Goal: Information Seeking & Learning: Check status

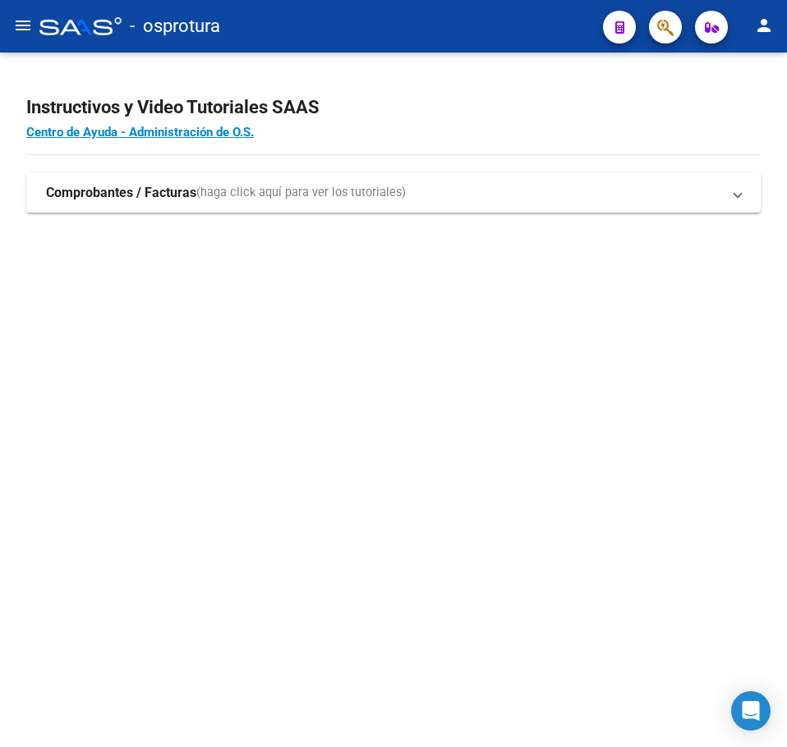
click at [407, 124] on h4 "Centro de Ayuda - Administración de O.S." at bounding box center [393, 132] width 734 height 18
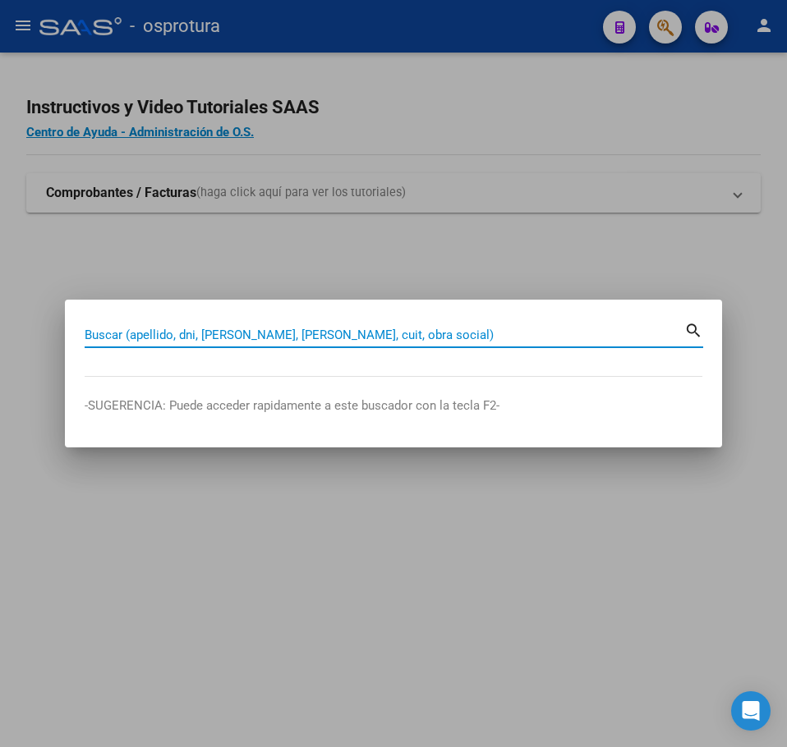
paste input "36662106"
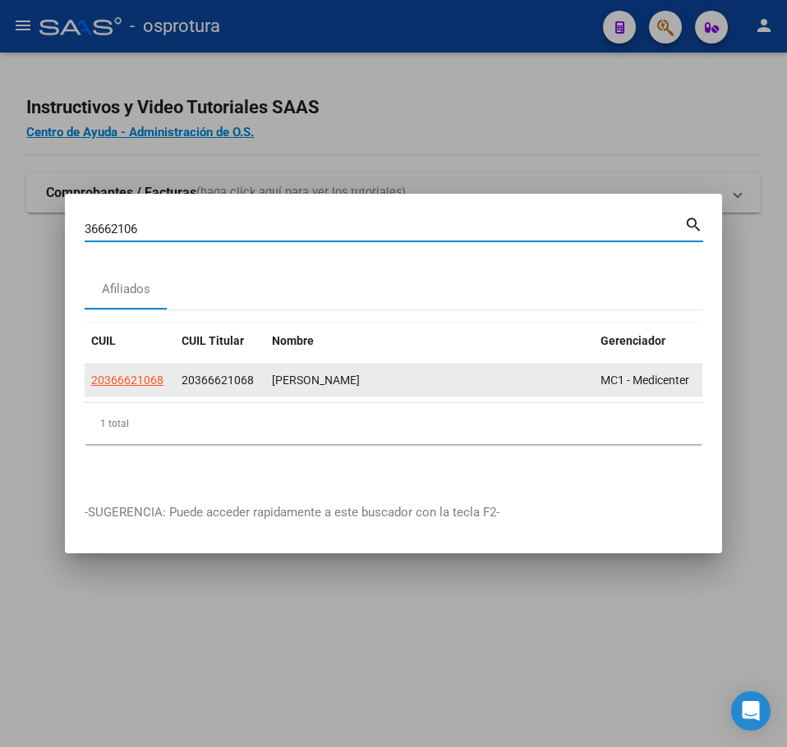
click at [89, 369] on datatable-body-cell "20366621068" at bounding box center [130, 381] width 90 height 32
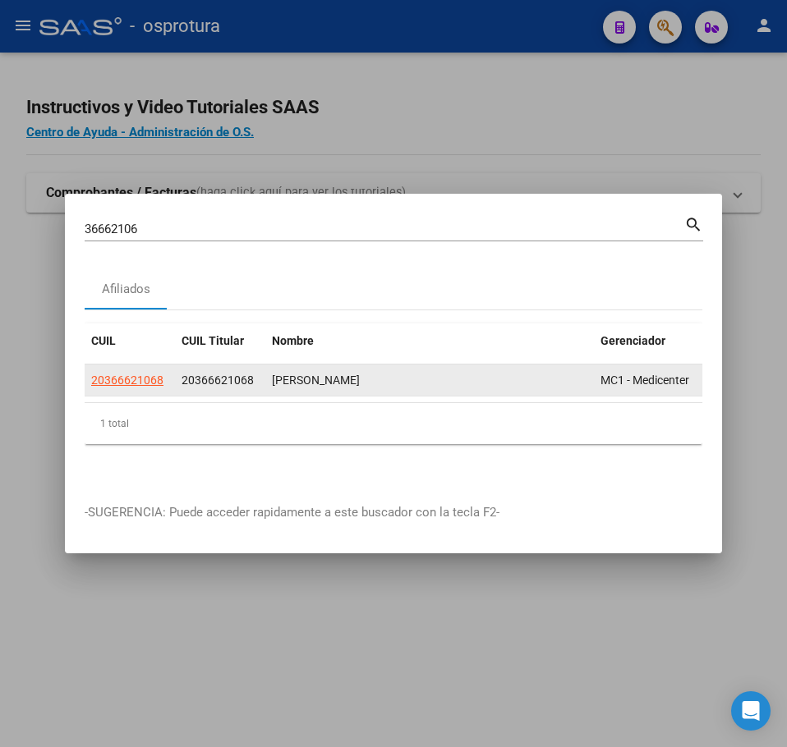
click at [92, 374] on span "20366621068" at bounding box center [127, 380] width 72 height 13
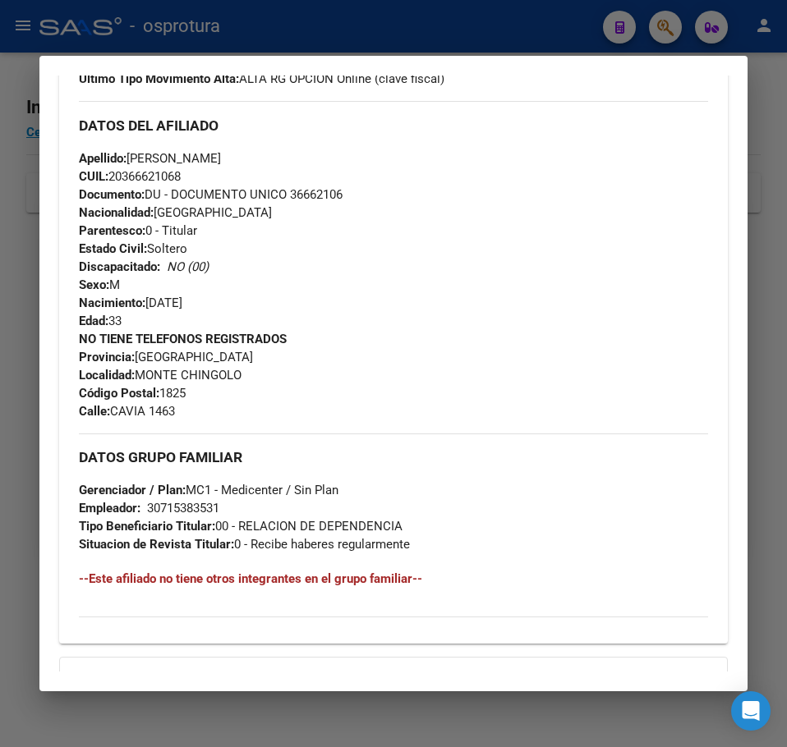
scroll to position [741, 0]
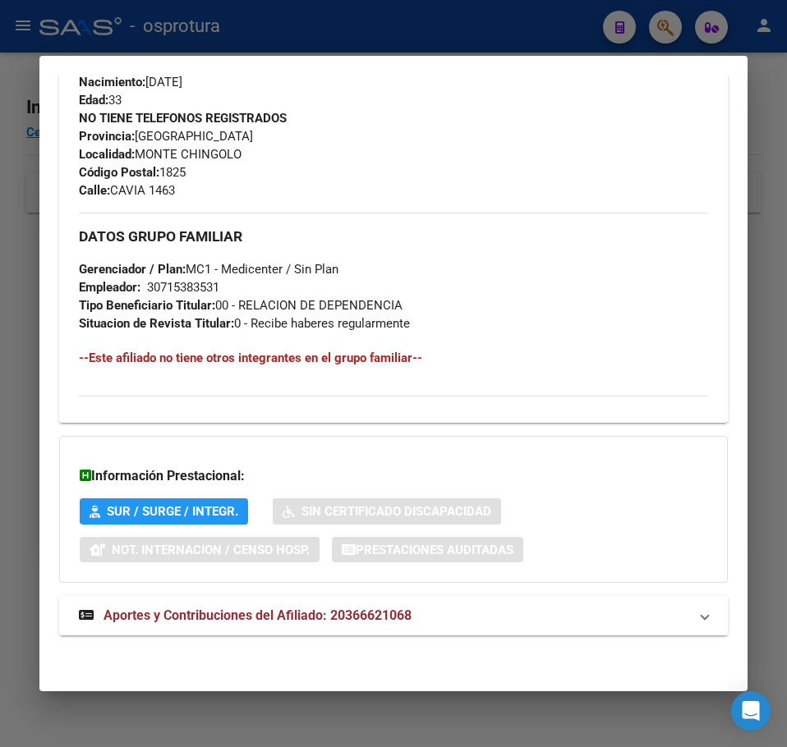
click at [238, 610] on span "Aportes y Contribuciones del Afiliado: 20366621068" at bounding box center [257, 616] width 308 height 16
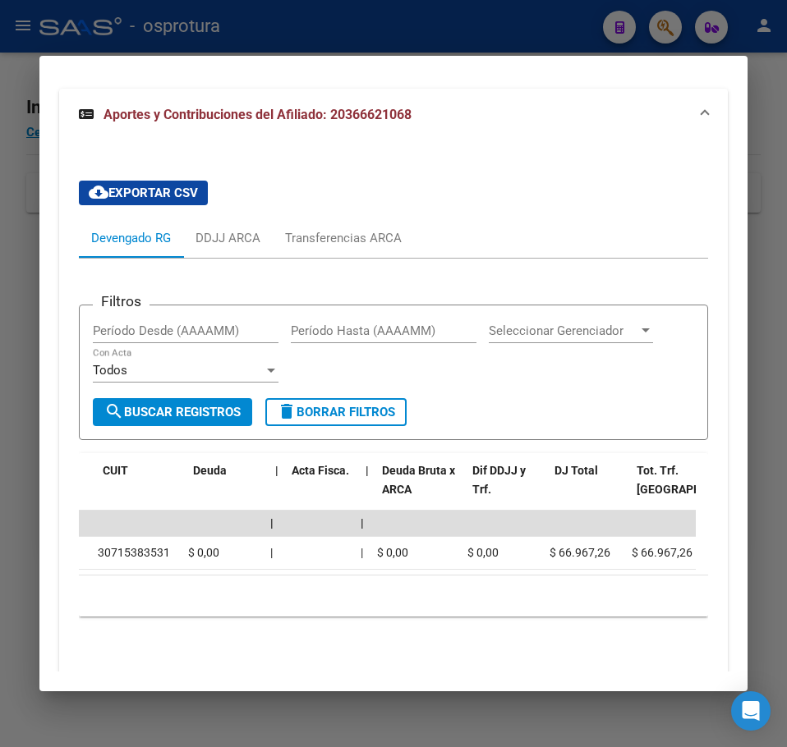
scroll to position [0, 34]
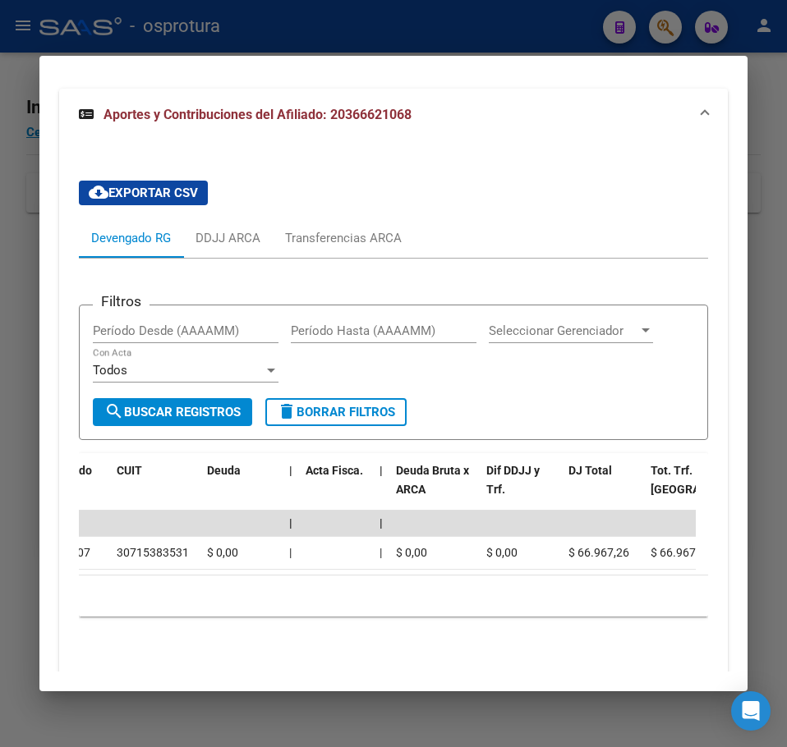
click at [37, 255] on div at bounding box center [393, 373] width 787 height 747
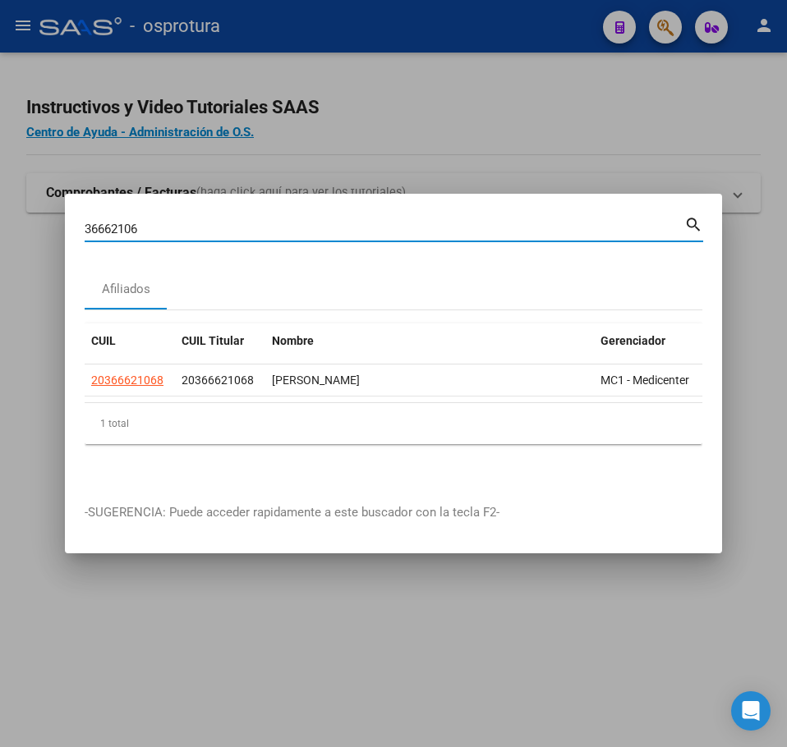
click at [129, 227] on input "36662106" at bounding box center [384, 229] width 599 height 15
paste input "26074789"
type input "26074789"
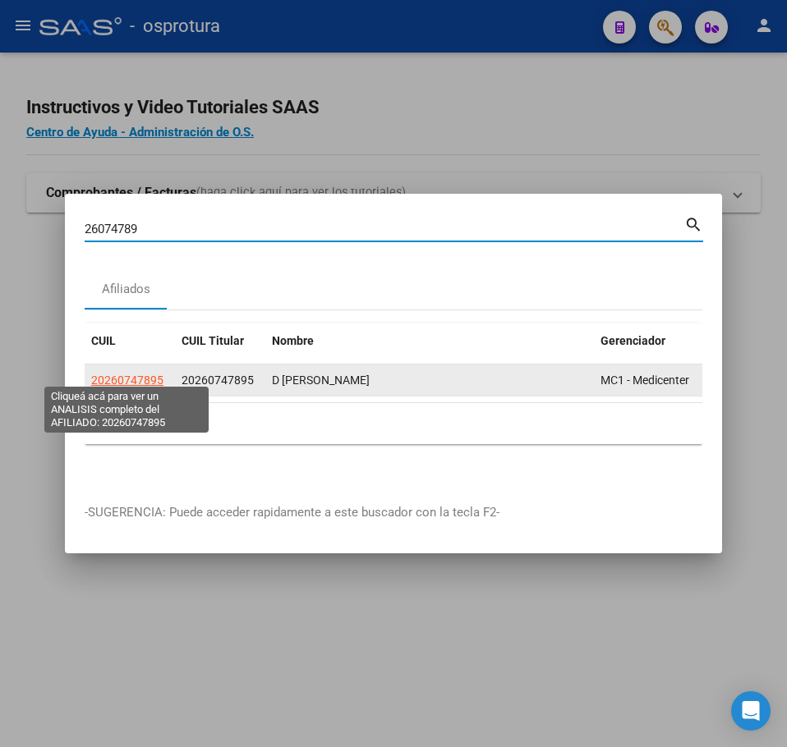
click at [122, 380] on span "20260747895" at bounding box center [127, 380] width 72 height 13
type textarea "20260747895"
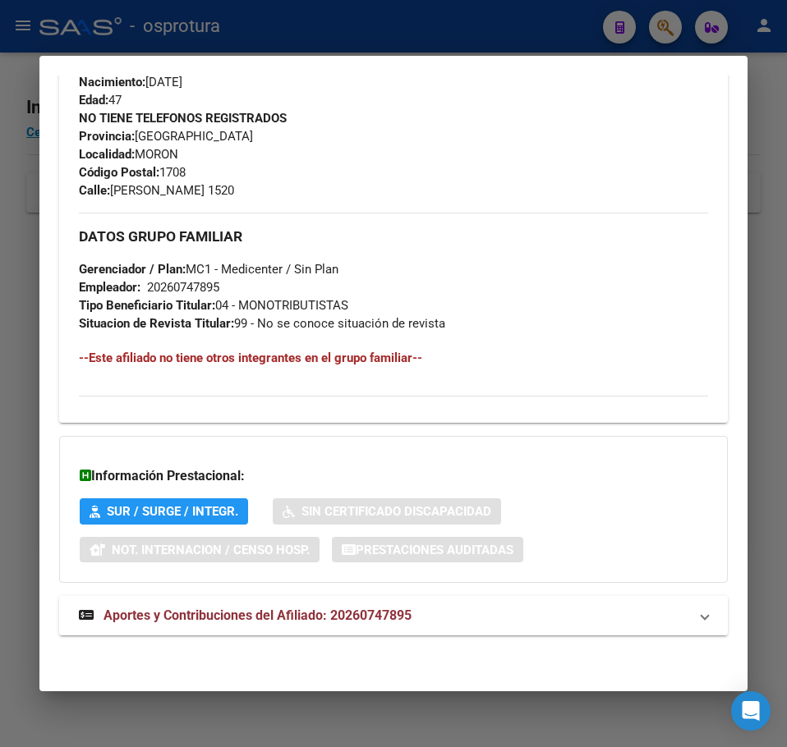
click at [257, 606] on strong "Aportes y Contribuciones del Afiliado: 20260747895" at bounding box center [245, 616] width 333 height 20
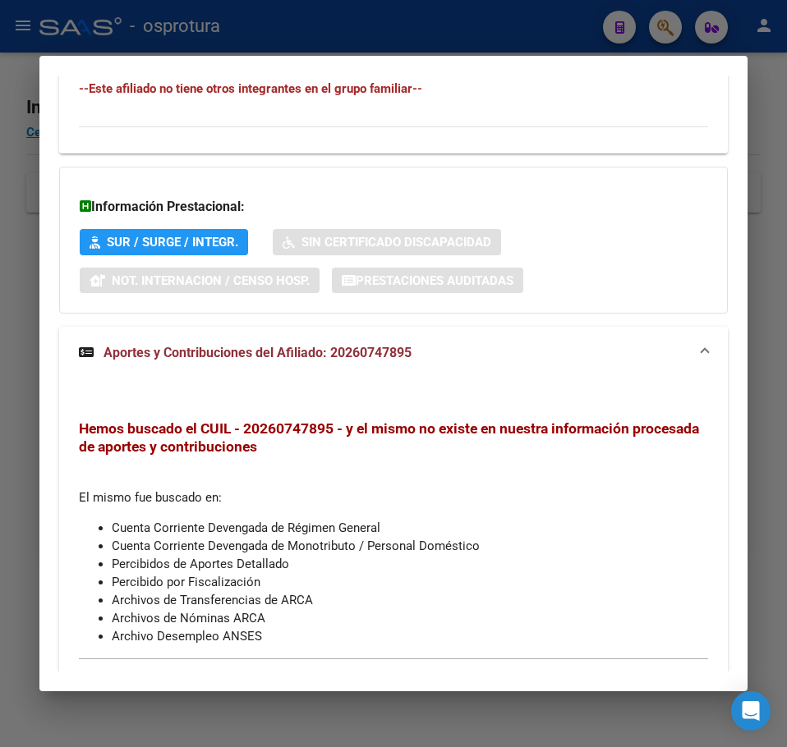
scroll to position [1060, 0]
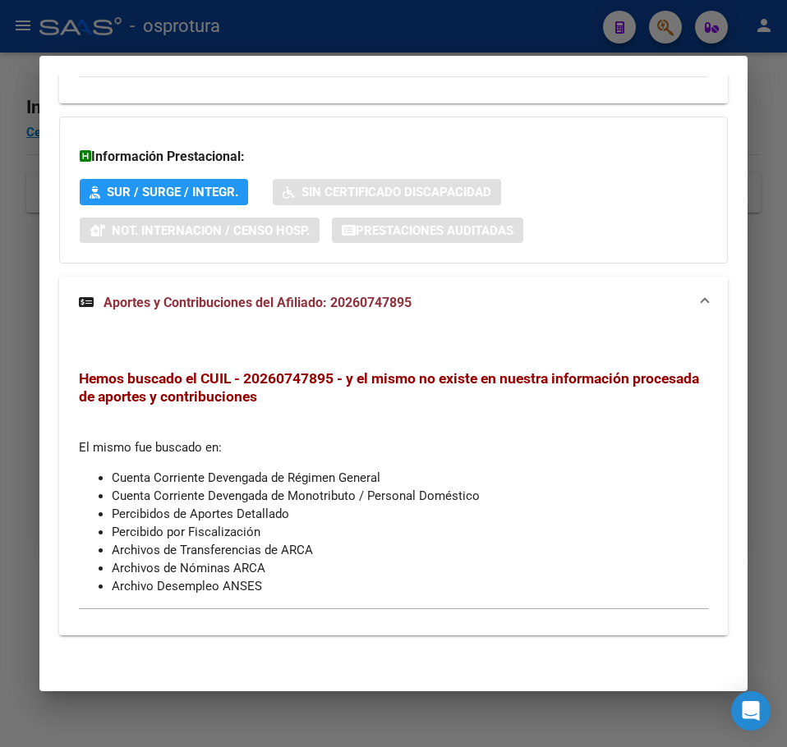
click at [10, 323] on div at bounding box center [393, 373] width 787 height 747
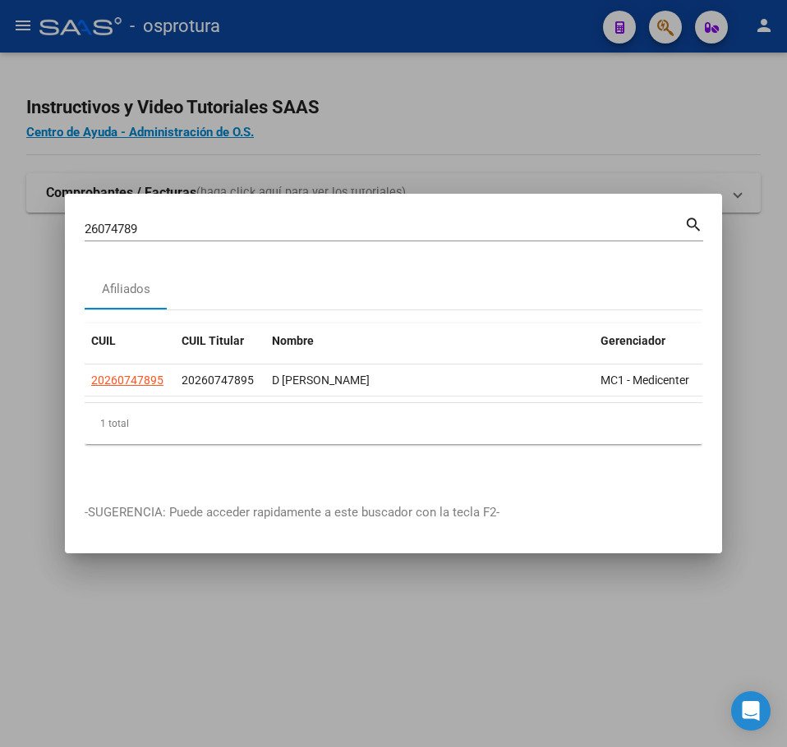
drag, startPoint x: 117, startPoint y: 239, endPoint x: 141, endPoint y: 225, distance: 28.3
click at [117, 239] on div "26074789 Buscar (apellido, dni, cuil, nro traspaso, cuit, obra social) search" at bounding box center [394, 235] width 618 height 44
click at [145, 222] on input "26074789" at bounding box center [384, 229] width 599 height 15
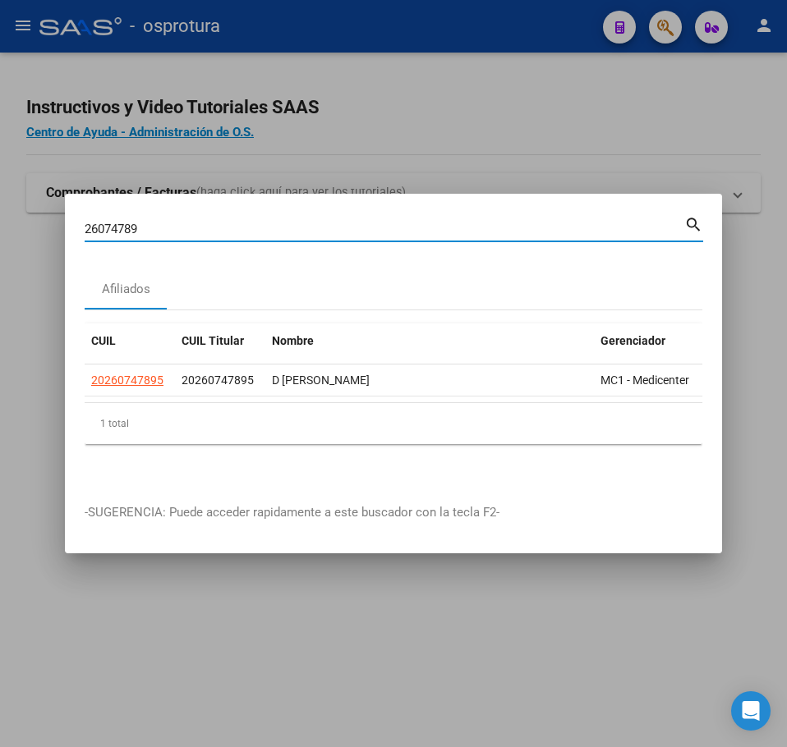
paste input "4766907"
type input "24766907"
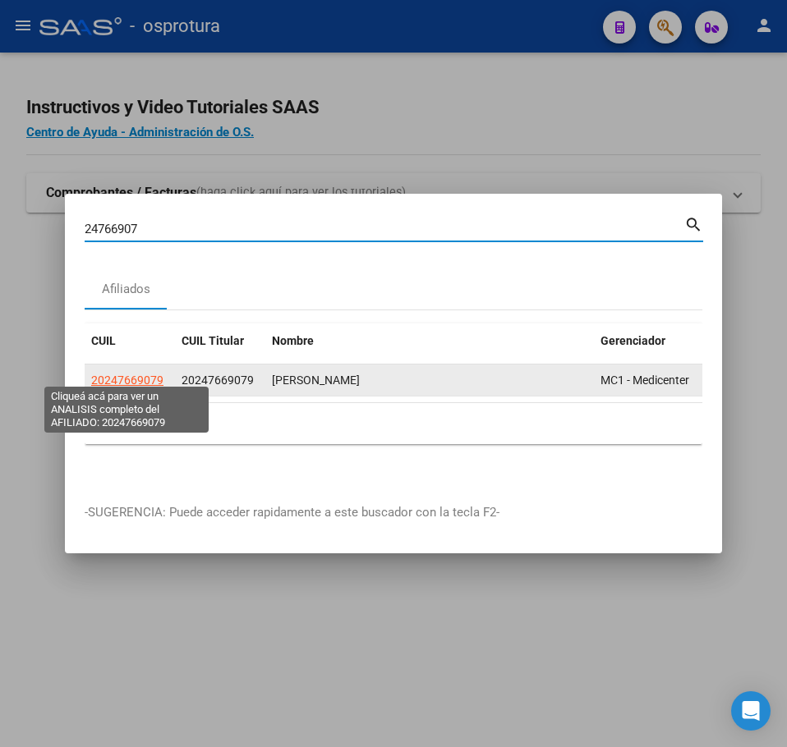
click at [127, 374] on span "20247669079" at bounding box center [127, 380] width 72 height 13
type textarea "20247669079"
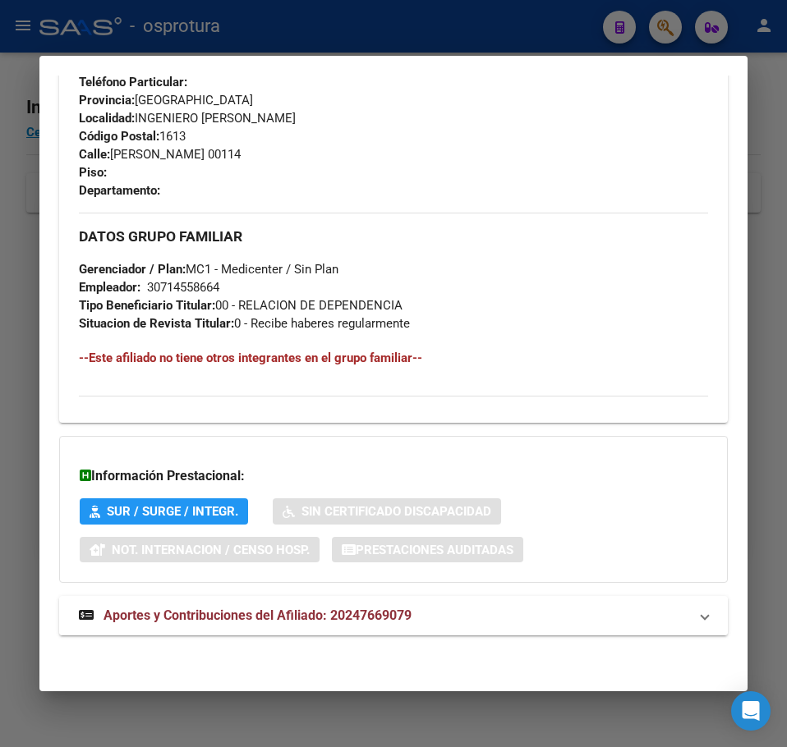
click at [221, 609] on span "Aportes y Contribuciones del Afiliado: 20247669079" at bounding box center [257, 616] width 308 height 16
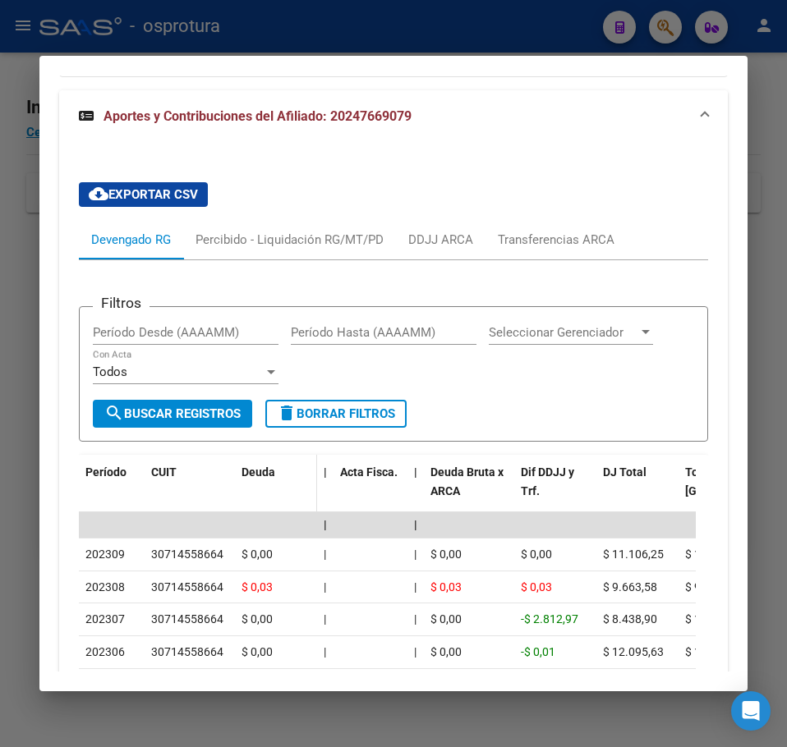
scroll to position [1315, 0]
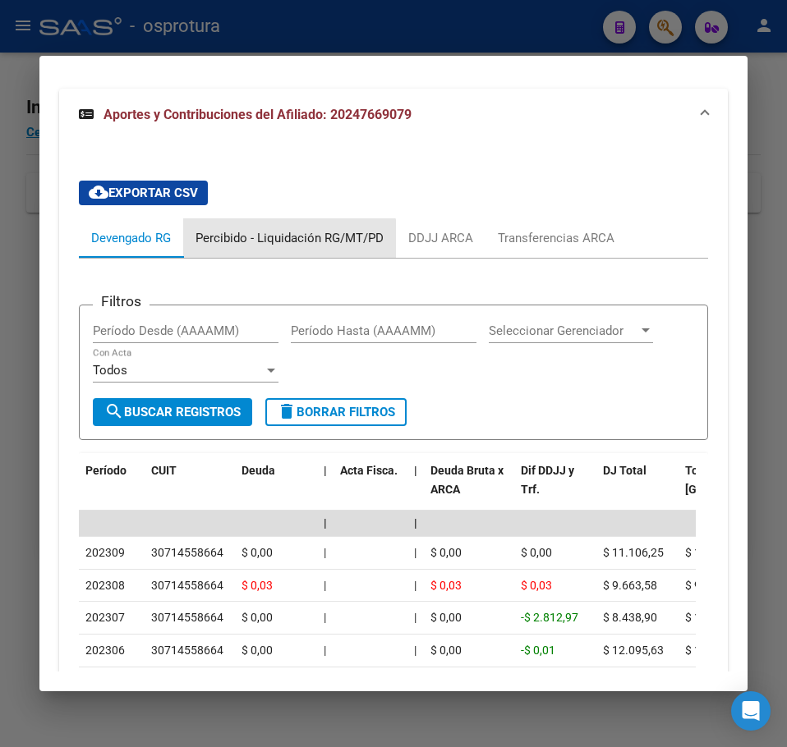
click at [264, 249] on div "Percibido - Liquidación RG/MT/PD" at bounding box center [289, 237] width 213 height 39
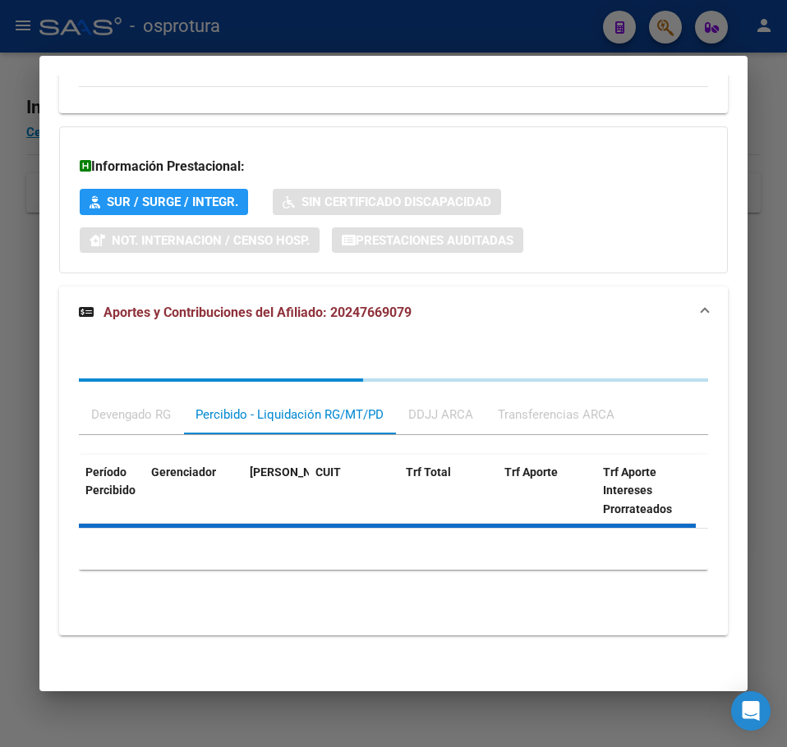
scroll to position [1176, 0]
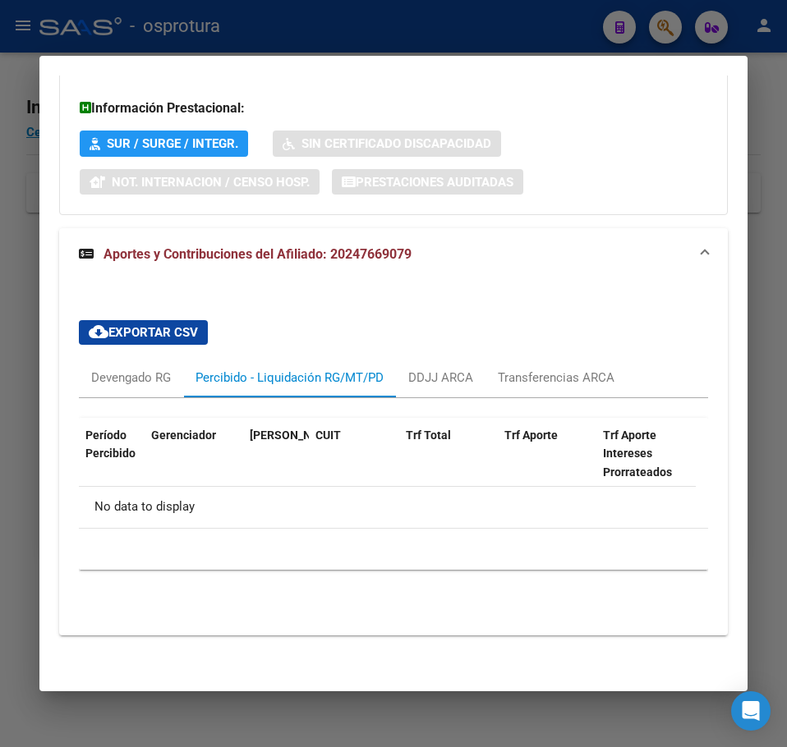
click at [27, 273] on div at bounding box center [393, 373] width 787 height 747
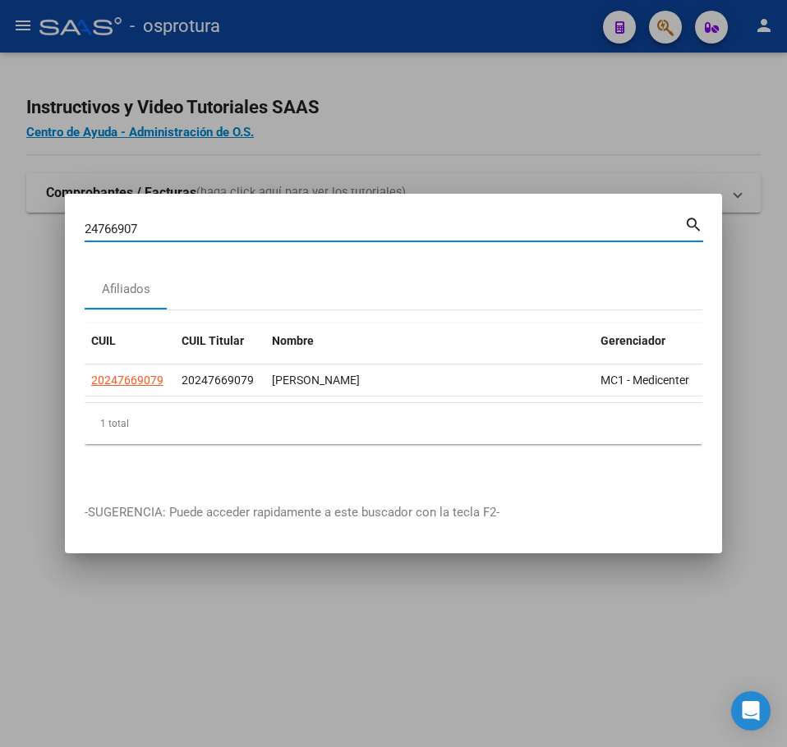
click at [126, 229] on input "24766907" at bounding box center [384, 229] width 599 height 15
paste input "3240398"
type input "32403987"
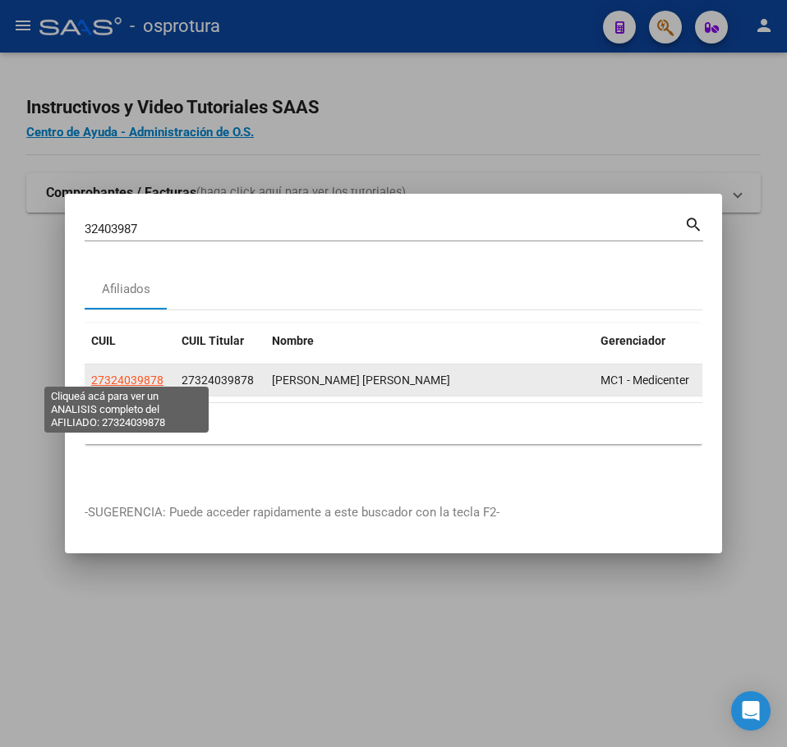
click at [145, 374] on span "27324039878" at bounding box center [127, 380] width 72 height 13
type textarea "27324039878"
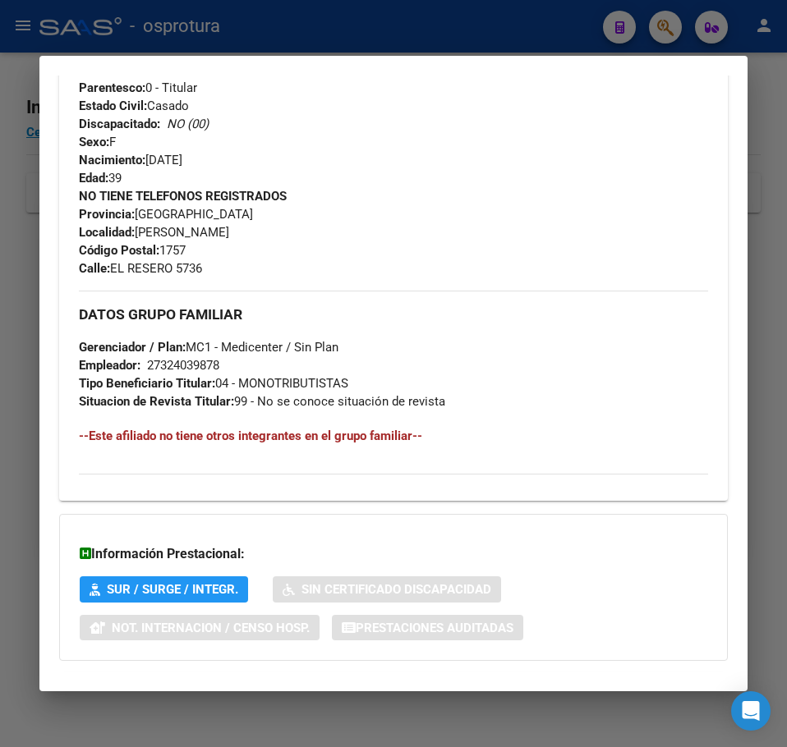
scroll to position [741, 0]
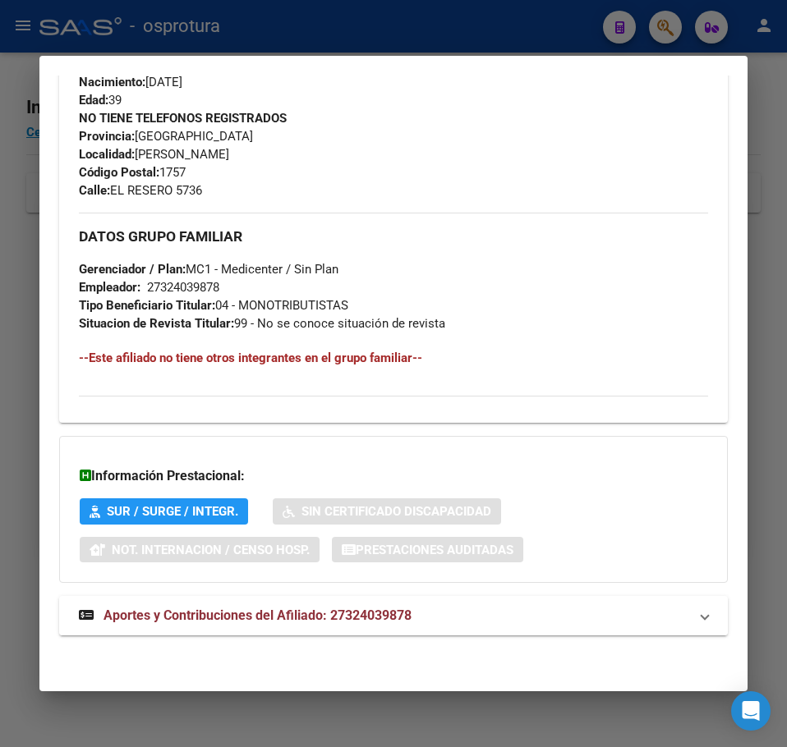
click at [242, 611] on span "Aportes y Contribuciones del Afiliado: 27324039878" at bounding box center [257, 616] width 308 height 16
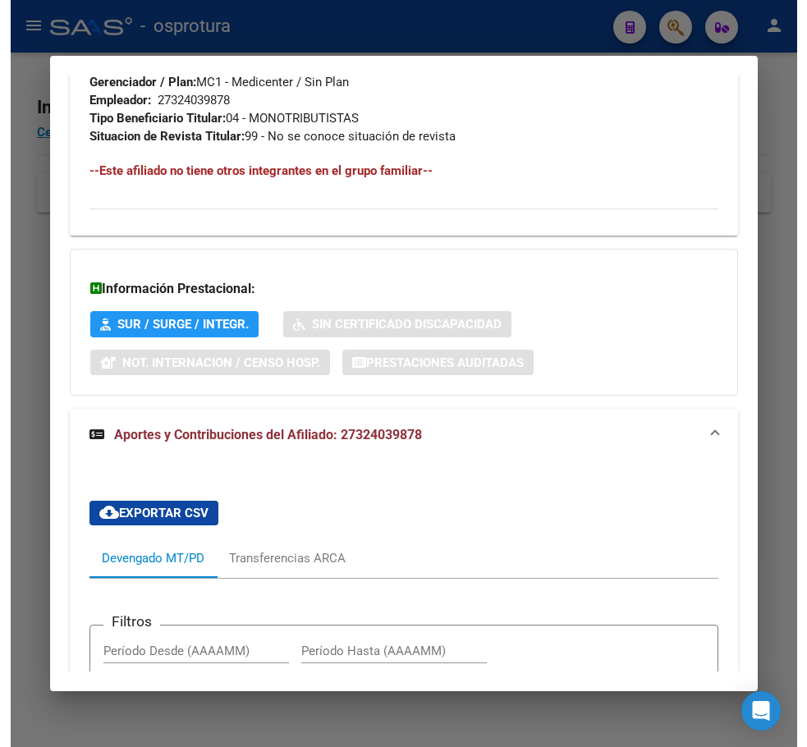
scroll to position [1166, 0]
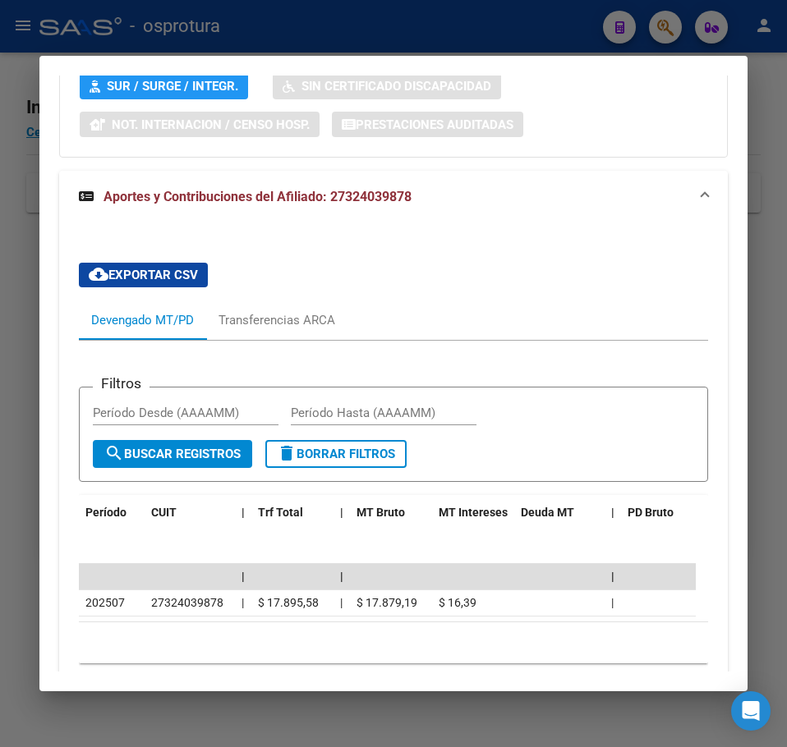
click at [30, 325] on div at bounding box center [393, 373] width 787 height 747
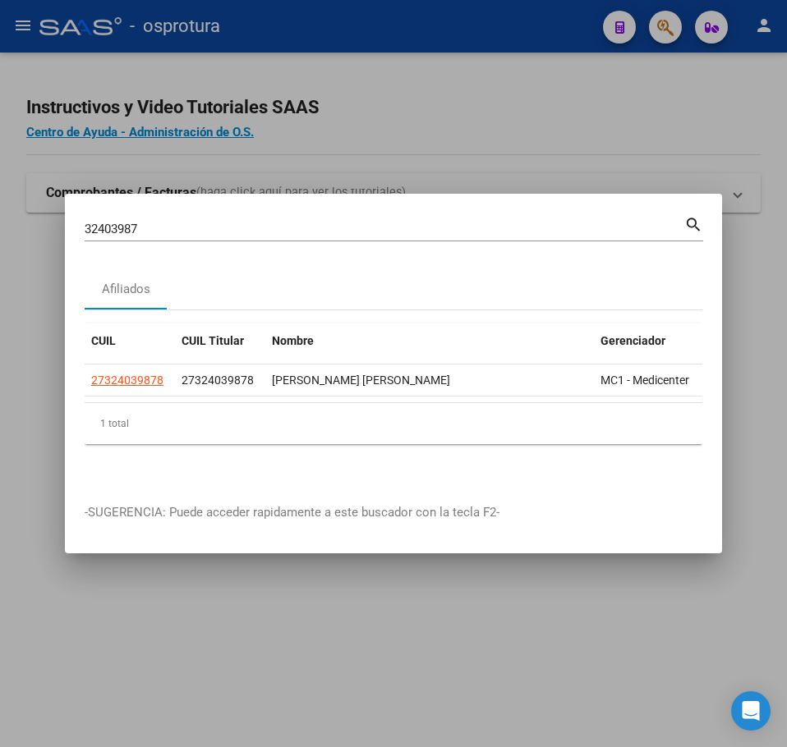
click at [164, 217] on div "32403987 Buscar (apellido, dni, cuil, nro traspaso, cuit, obra social)" at bounding box center [384, 229] width 599 height 25
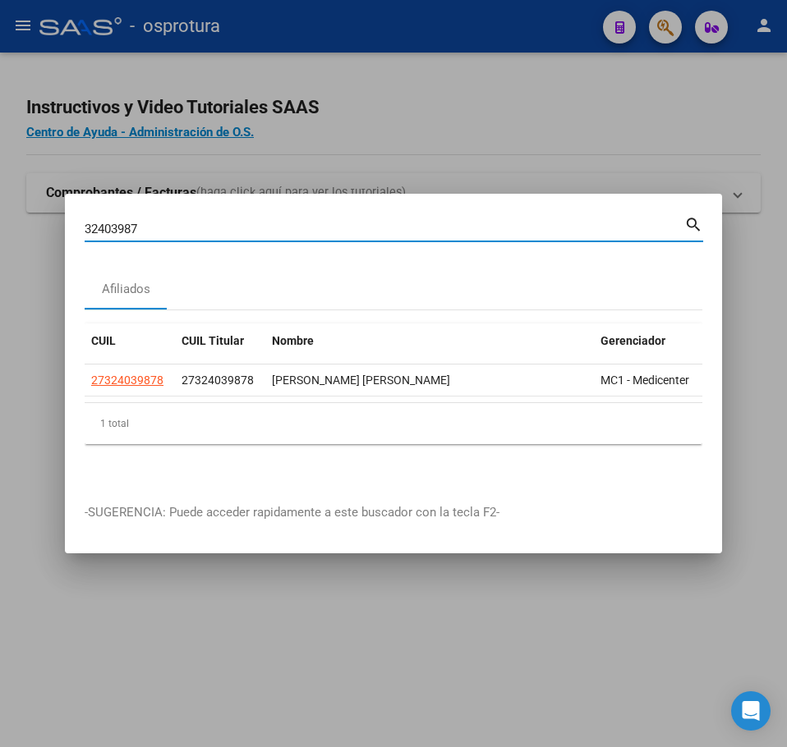
paste input "40024441"
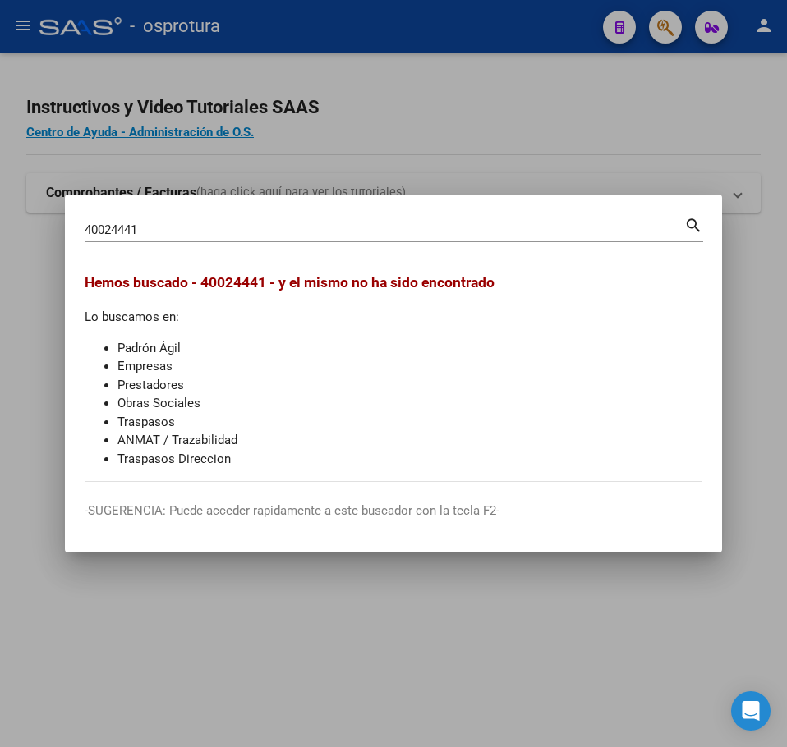
click at [135, 224] on input "40024441" at bounding box center [384, 229] width 599 height 15
paste input "37534282"
click at [135, 245] on div "37534282 Buscar (apellido, dni, cuil, nro traspaso, cuit, obra social) search" at bounding box center [394, 236] width 618 height 44
click at [154, 235] on input "37534282" at bounding box center [384, 229] width 599 height 15
paste input "49882885"
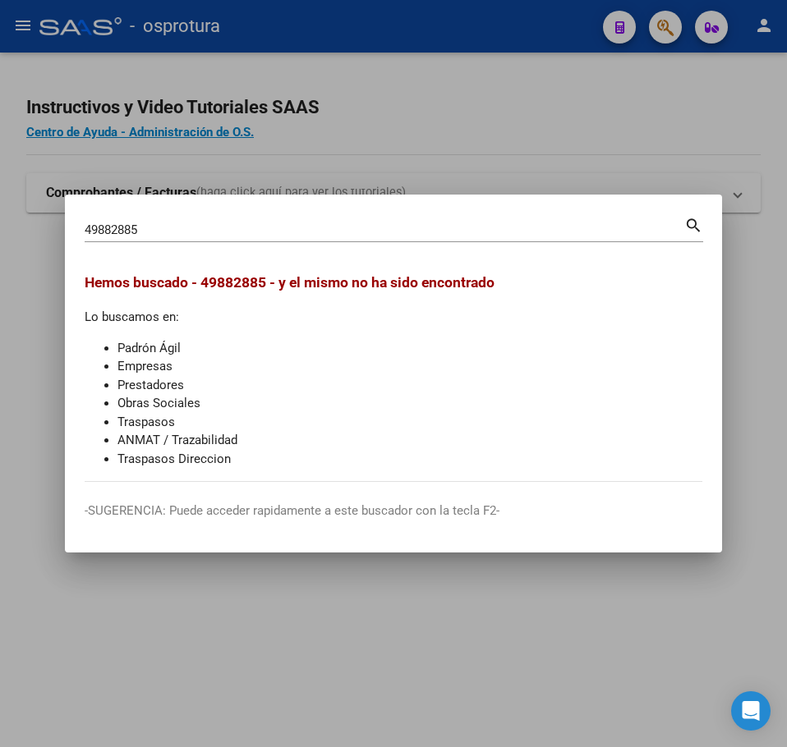
click at [139, 240] on div "49882885 Buscar (apellido, dni, cuil, nro traspaso, cuit, obra social)" at bounding box center [384, 230] width 599 height 25
paste input "36077309"
paste input "2403987"
type input "32403987"
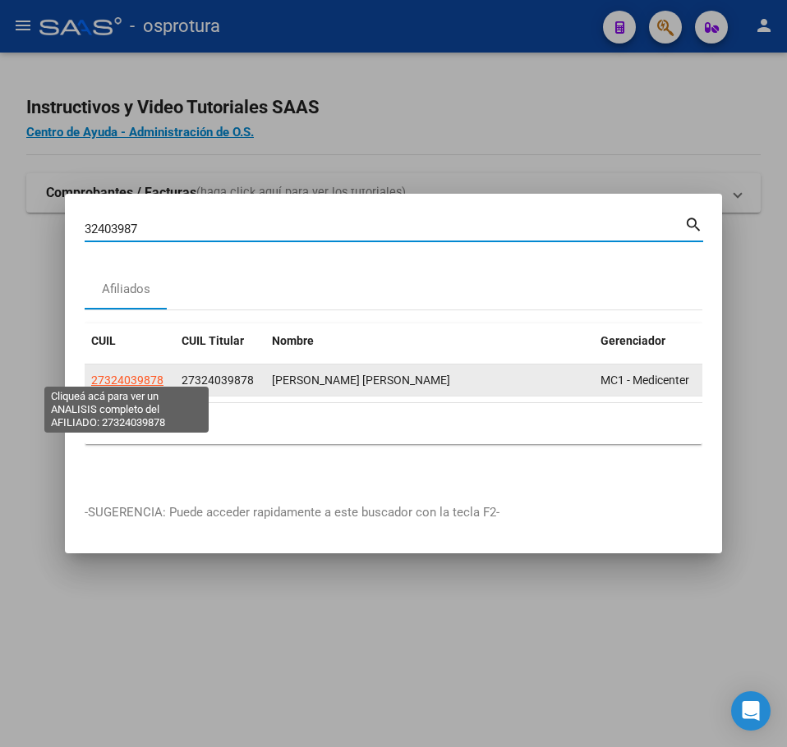
click at [121, 377] on span "27324039878" at bounding box center [127, 380] width 72 height 13
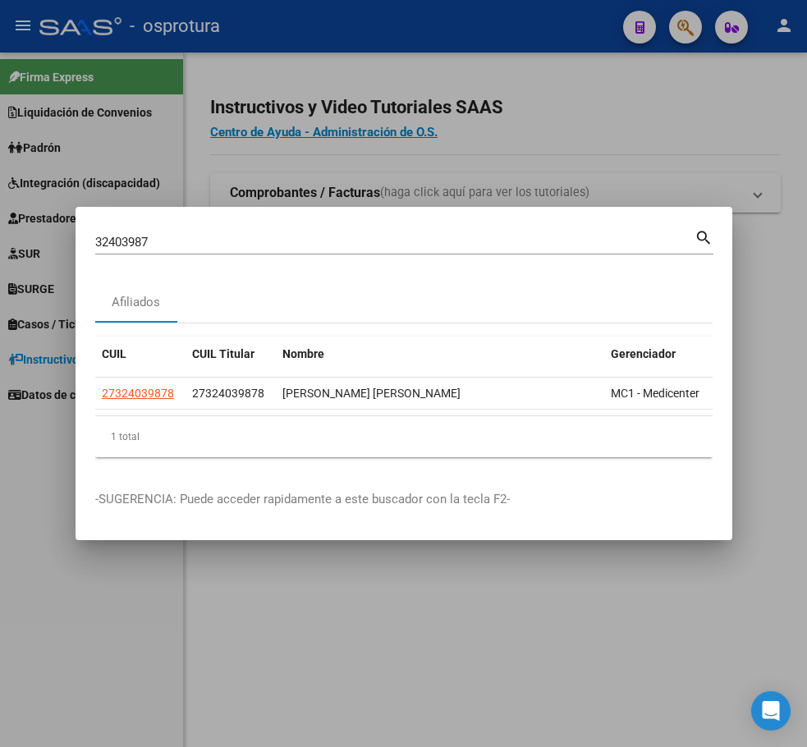
click at [227, 241] on input "32403987" at bounding box center [394, 242] width 599 height 15
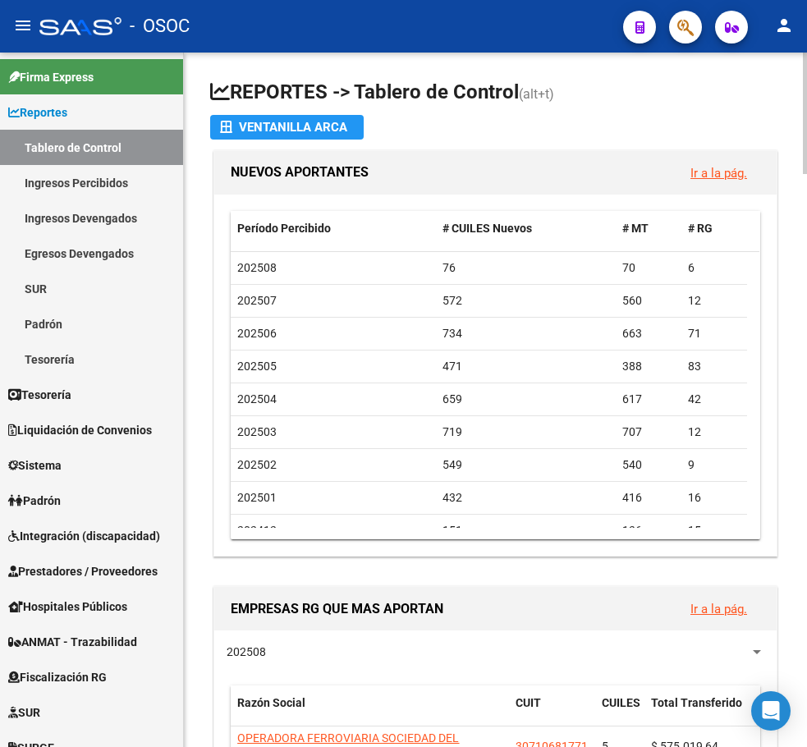
click at [487, 129] on app-file-import-inline "Ventanilla ARCA" at bounding box center [495, 127] width 571 height 25
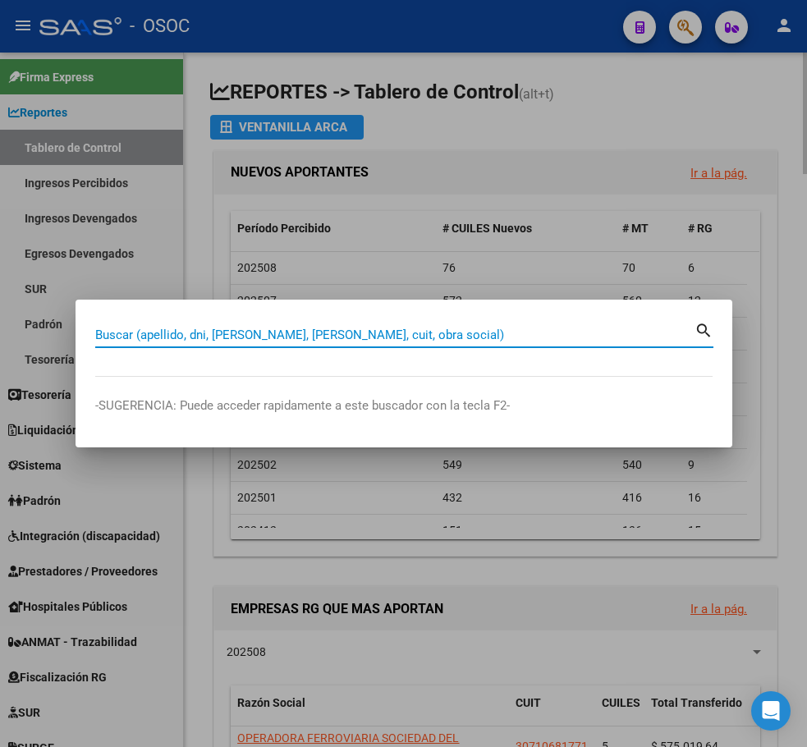
paste input "28994409"
type input "28994409"
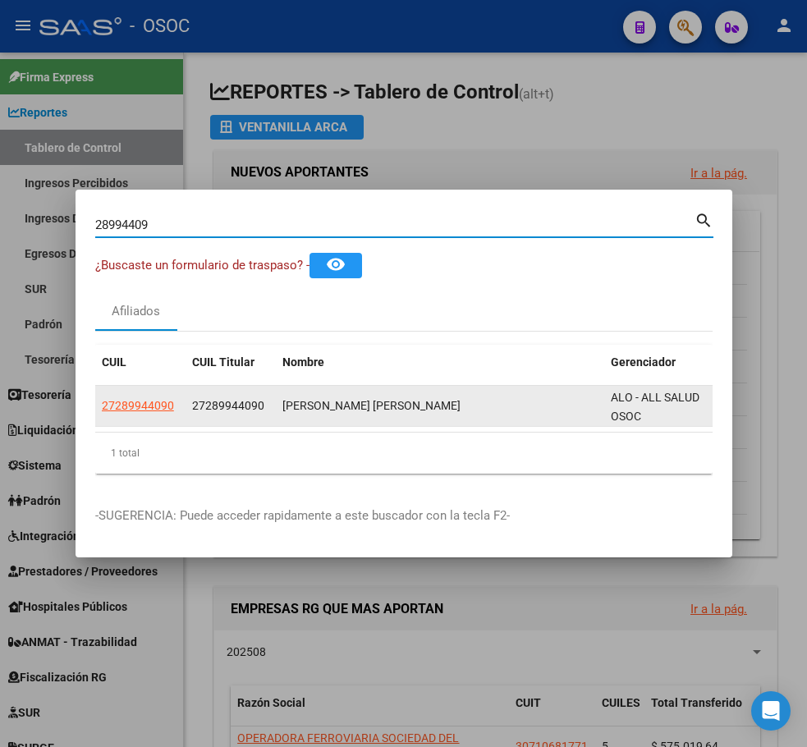
click at [158, 400] on span "27289944090" at bounding box center [138, 405] width 72 height 13
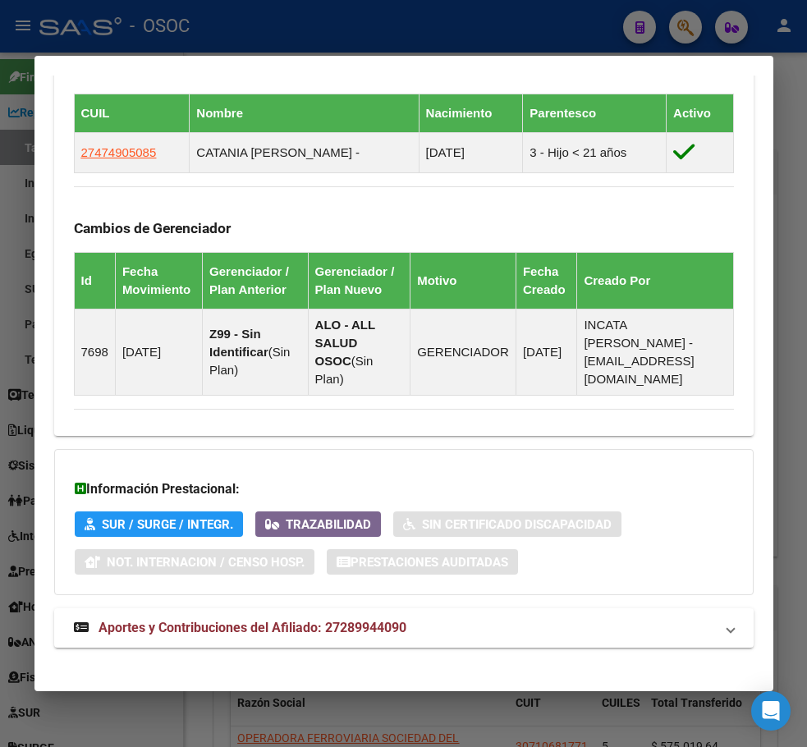
scroll to position [1130, 0]
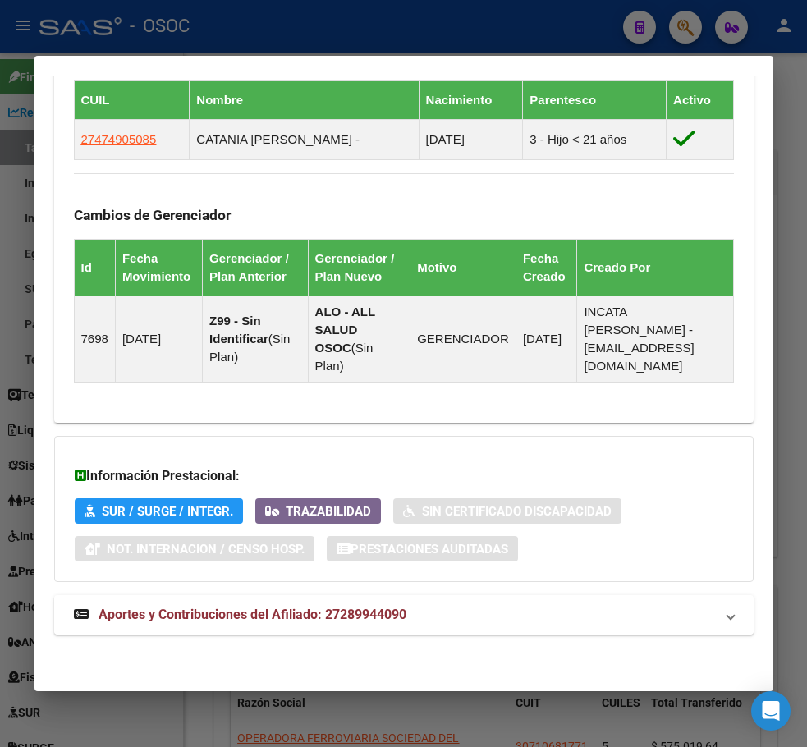
click at [311, 608] on span "Aportes y Contribuciones del Afiliado: 27289944090" at bounding box center [253, 615] width 308 height 16
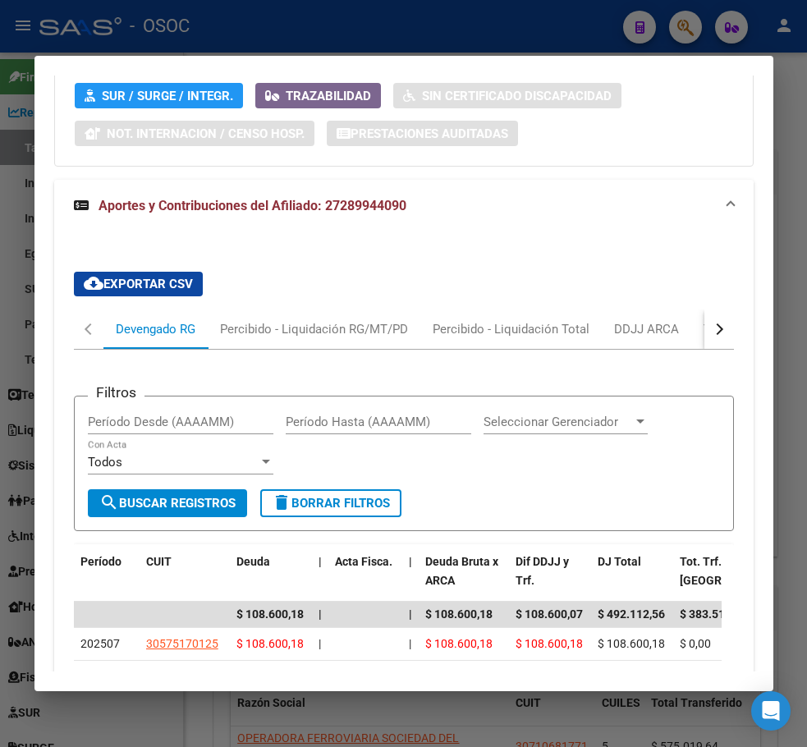
scroll to position [1554, 0]
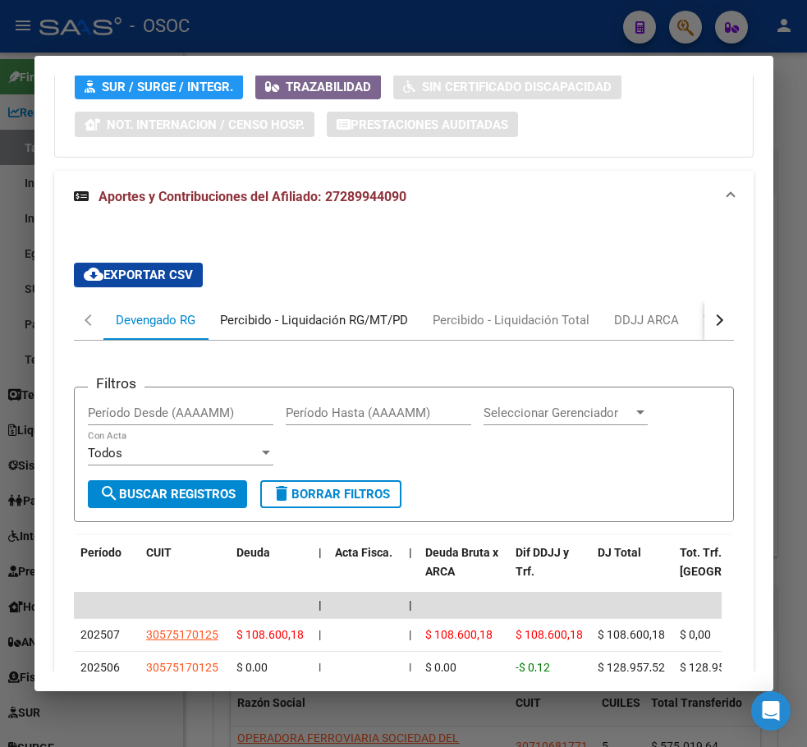
click at [296, 328] on div "Percibido - Liquidación RG/MT/PD" at bounding box center [314, 320] width 188 height 18
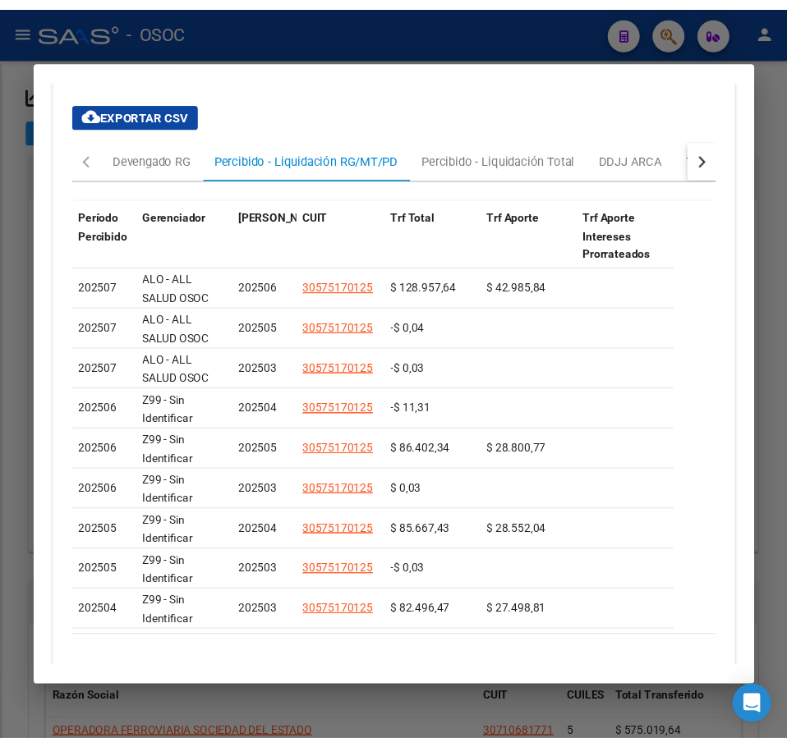
scroll to position [1736, 0]
